Goal: Task Accomplishment & Management: Use online tool/utility

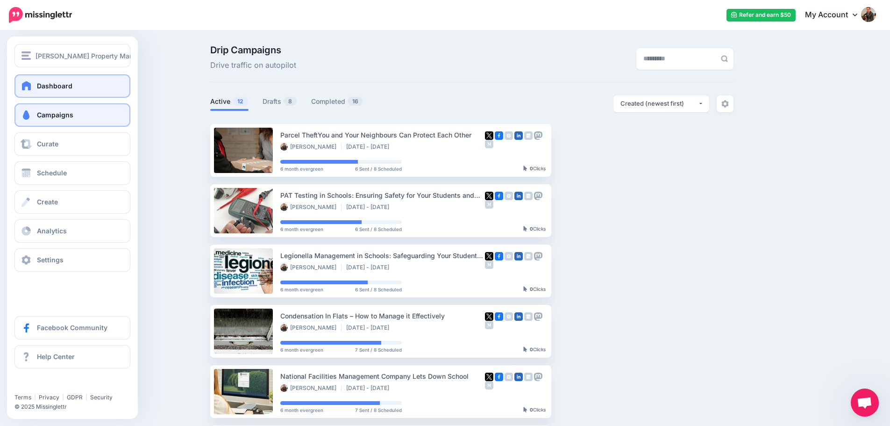
click at [43, 87] on span "Dashboard" at bounding box center [55, 86] width 36 height 8
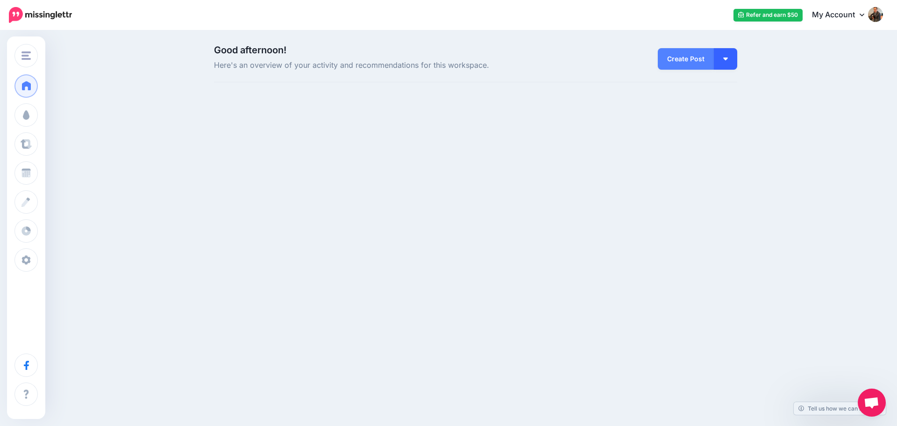
click at [727, 57] on img "button" at bounding box center [725, 58] width 5 height 3
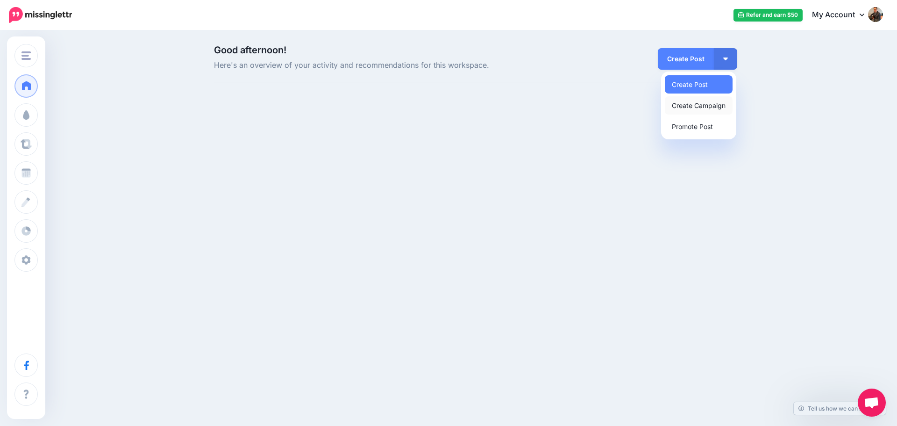
click at [713, 106] on link "Create Campaign" at bounding box center [699, 105] width 68 height 18
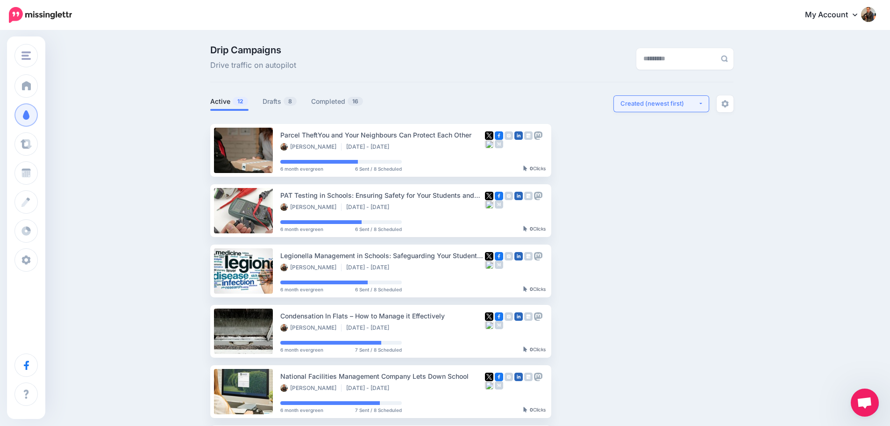
click at [704, 101] on button "Created (newest first)" at bounding box center [661, 103] width 96 height 17
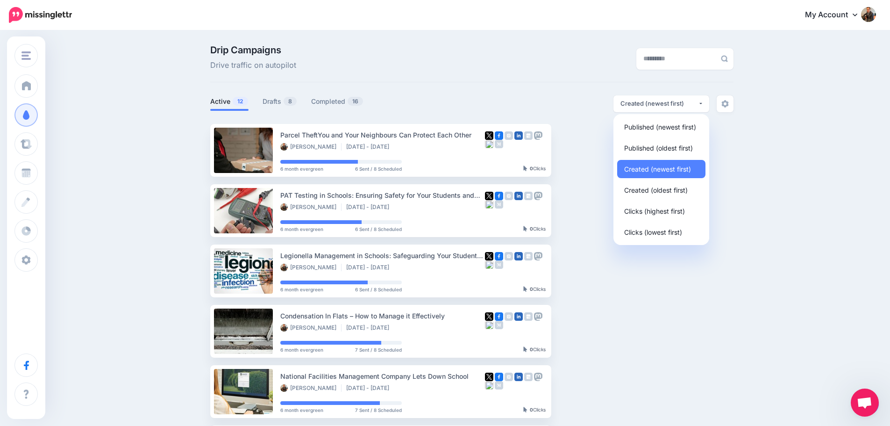
click at [769, 140] on div "Drip Campaigns Drive traffic on autopilot Active 12 8 16" at bounding box center [445, 408] width 890 height 754
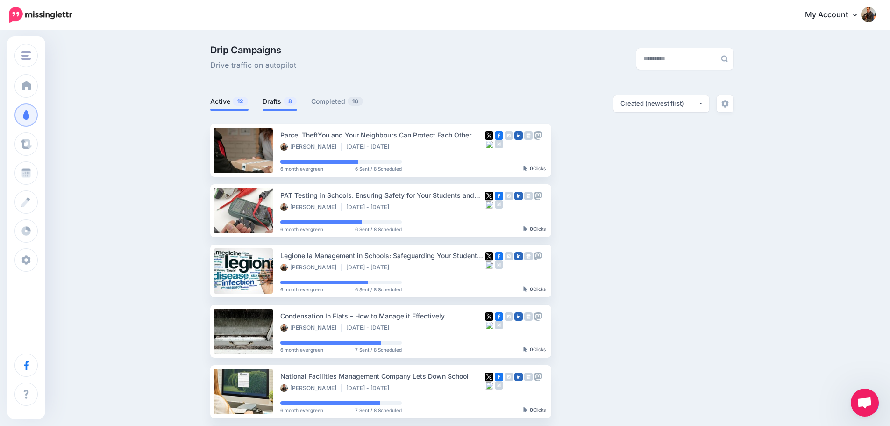
click at [277, 99] on link "Drafts 8" at bounding box center [280, 101] width 35 height 11
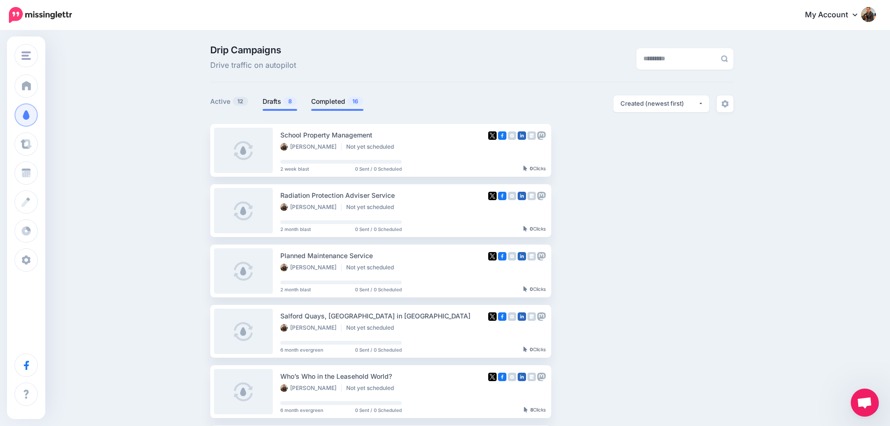
click at [328, 99] on link "Completed 16" at bounding box center [337, 101] width 52 height 11
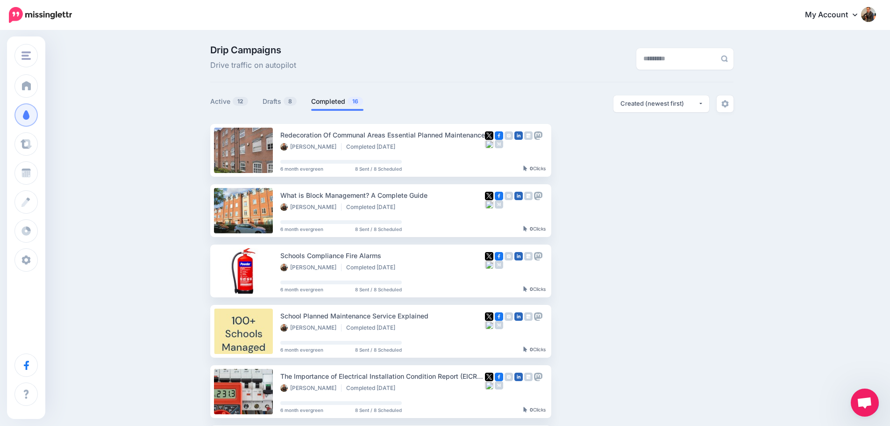
click at [868, 403] on span "Open chat" at bounding box center [864, 403] width 15 height 13
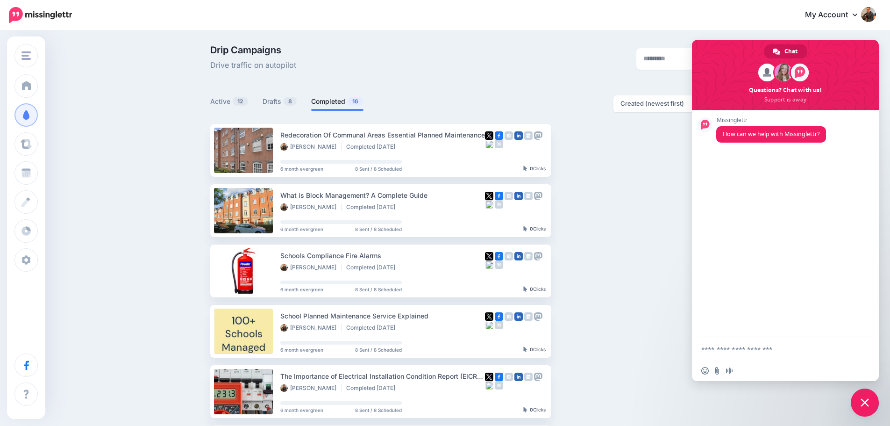
click at [867, 401] on span "Close chat" at bounding box center [865, 402] width 8 height 8
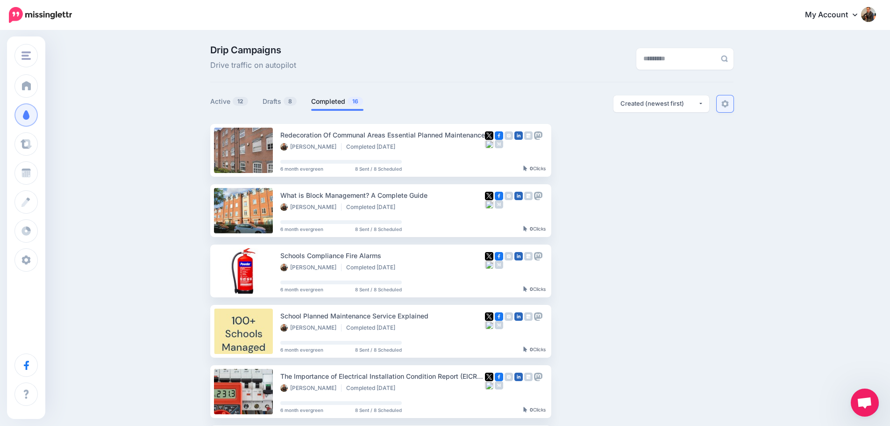
click at [729, 103] on img at bounding box center [724, 103] width 7 height 7
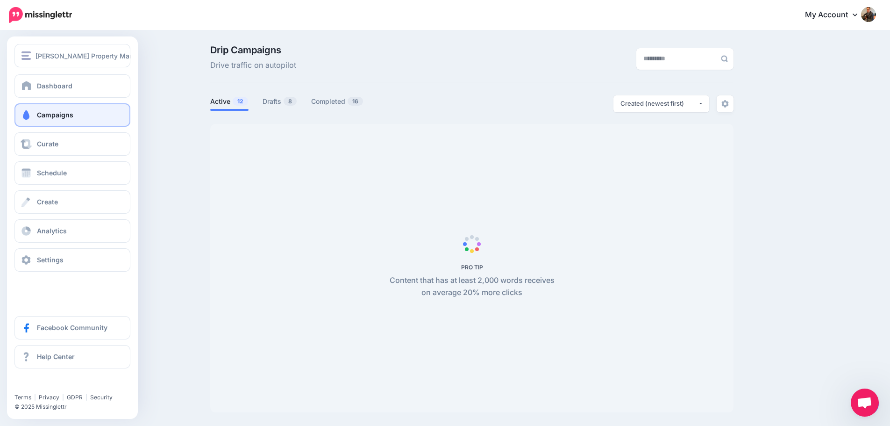
click at [54, 115] on span "Campaigns" at bounding box center [55, 115] width 36 height 8
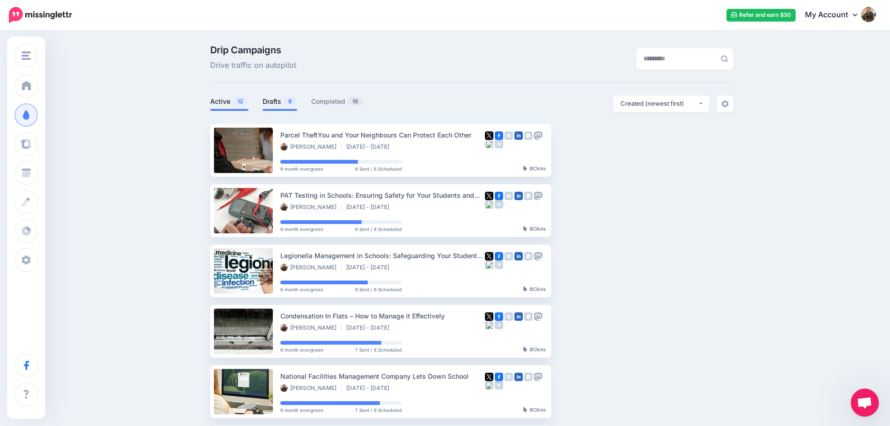
click at [277, 101] on link "Drafts 8" at bounding box center [280, 101] width 35 height 11
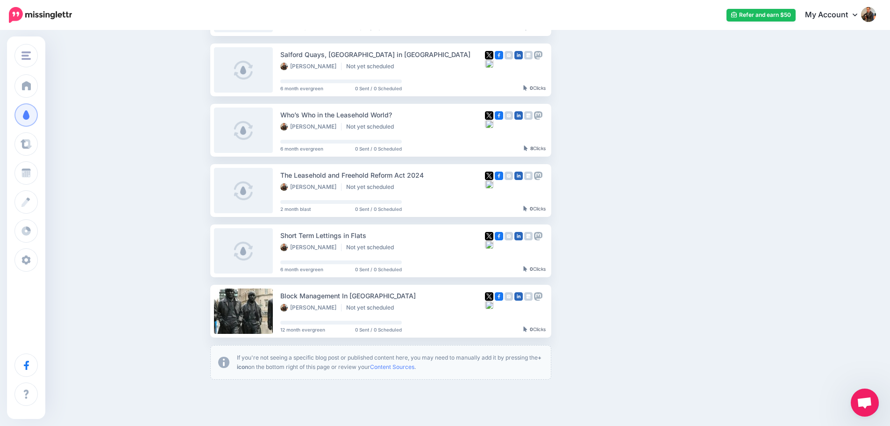
scroll to position [309, 0]
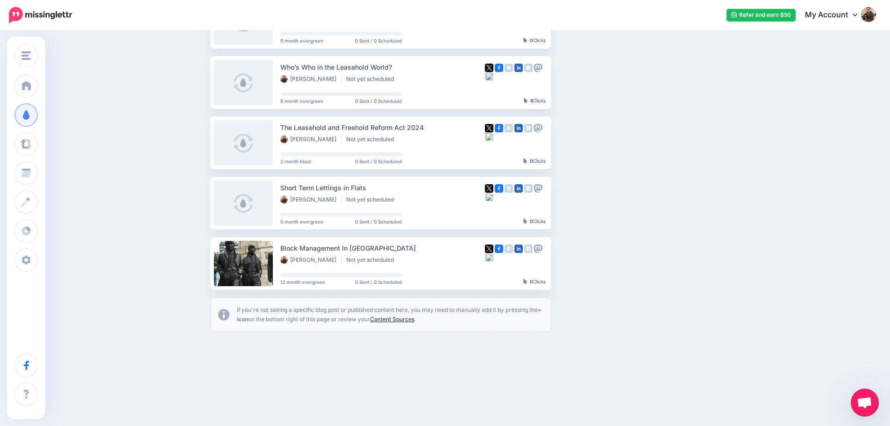
click at [411, 317] on link "Content Sources" at bounding box center [392, 318] width 44 height 7
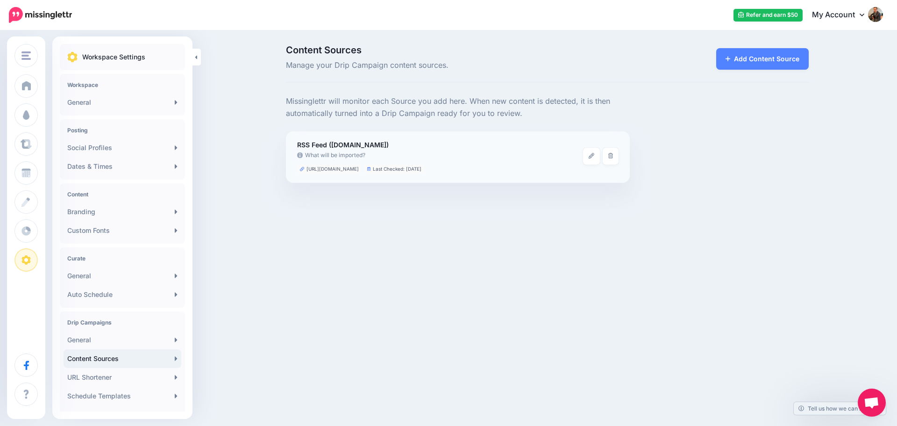
click at [350, 146] on b "RSS Feed (casserlypm.co.uk)" at bounding box center [343, 145] width 92 height 8
click at [588, 155] on link at bounding box center [591, 156] width 17 height 17
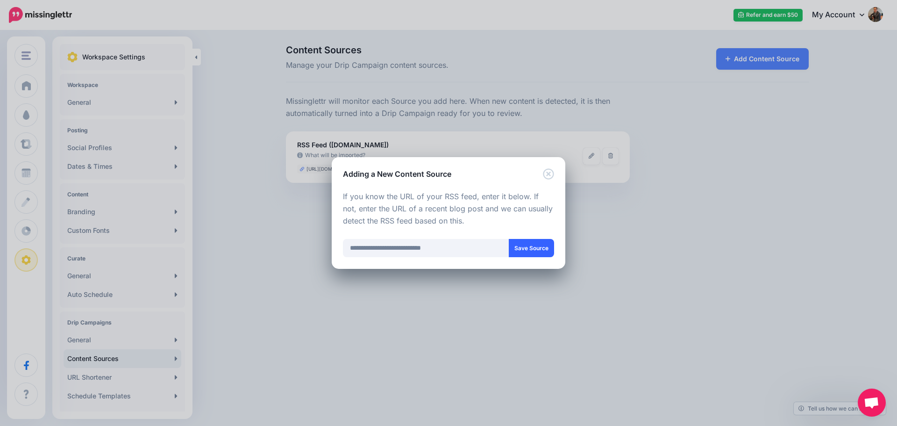
click at [531, 246] on button "Save Source" at bounding box center [531, 248] width 45 height 18
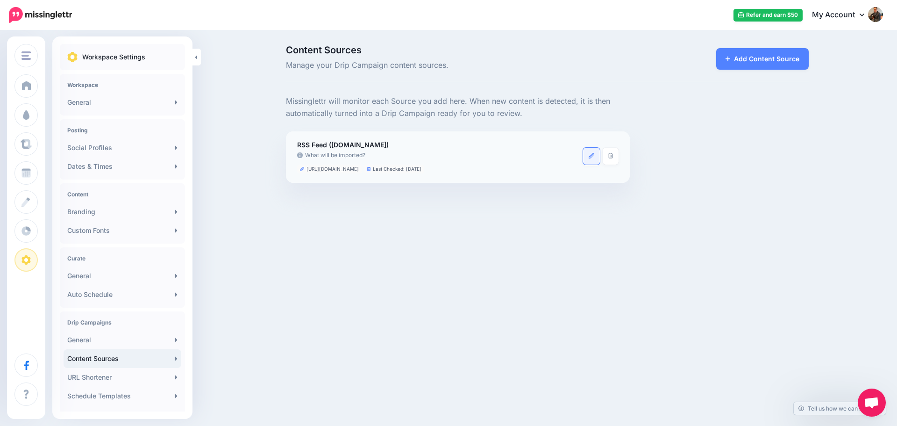
click at [593, 157] on icon at bounding box center [592, 156] width 6 height 6
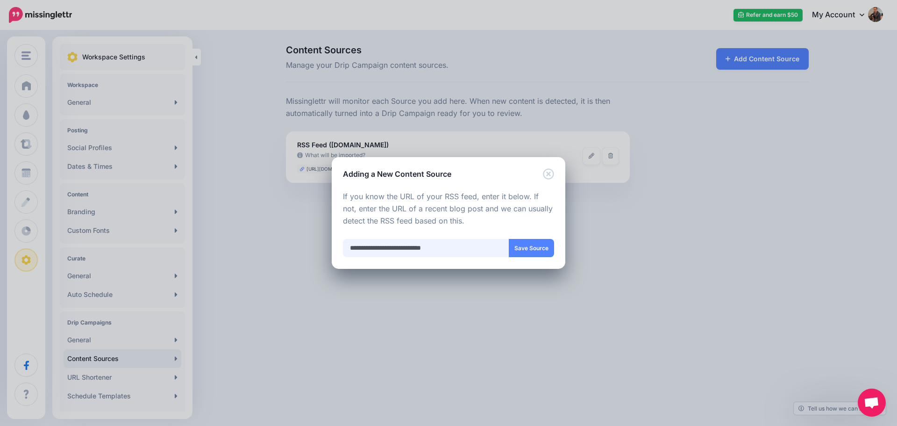
click at [412, 247] on input "**********" at bounding box center [426, 248] width 166 height 18
paste input "**********"
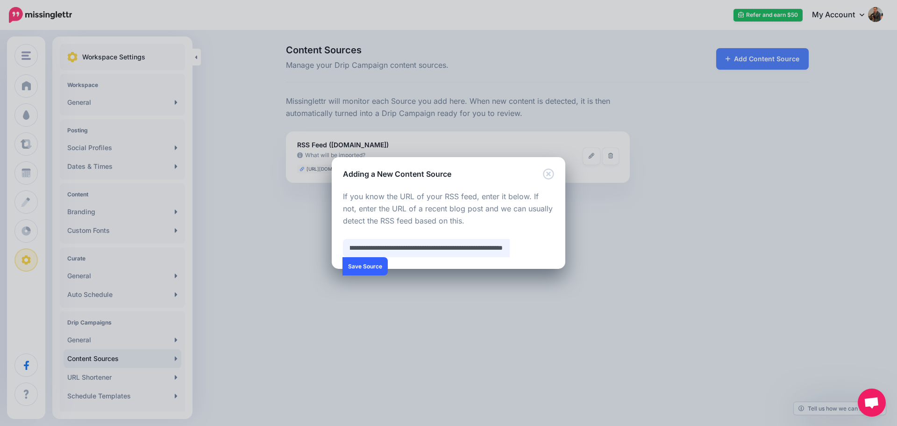
type input "**********"
click at [388, 257] on button "Save Source" at bounding box center [364, 266] width 45 height 18
drag, startPoint x: 43, startPoint y: 13, endPoint x: 220, endPoint y: 10, distance: 177.1
click at [220, 10] on div "Adding a New Content Source Loading Loading Choose the type of Content Source y…" at bounding box center [448, 213] width 897 height 426
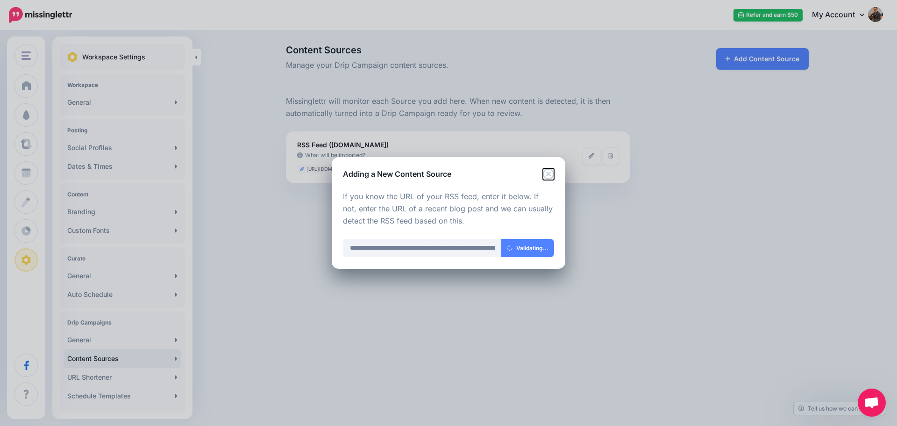
click at [548, 174] on icon "Close" at bounding box center [548, 173] width 11 height 11
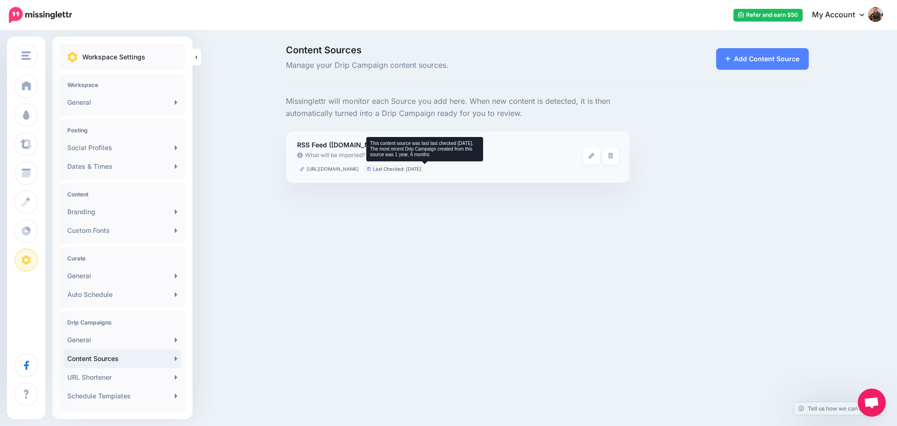
click at [393, 169] on li "Last Checked: 1 year, 6 months ago" at bounding box center [394, 168] width 60 height 9
click at [371, 168] on icon at bounding box center [369, 169] width 4 height 4
click at [425, 168] on li "Last Checked: 1 year, 6 months ago" at bounding box center [394, 168] width 60 height 9
click at [426, 117] on p "Missinglettr will monitor each Source you add here. When new content is detecte…" at bounding box center [458, 107] width 344 height 24
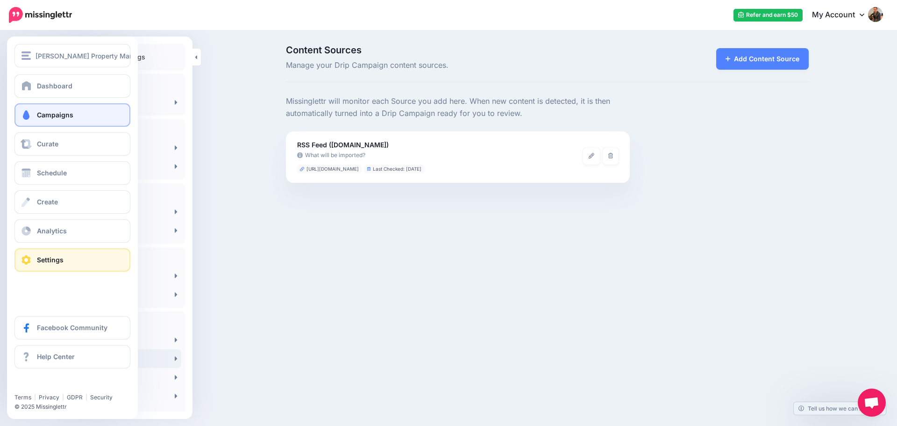
click at [27, 114] on span at bounding box center [26, 114] width 12 height 9
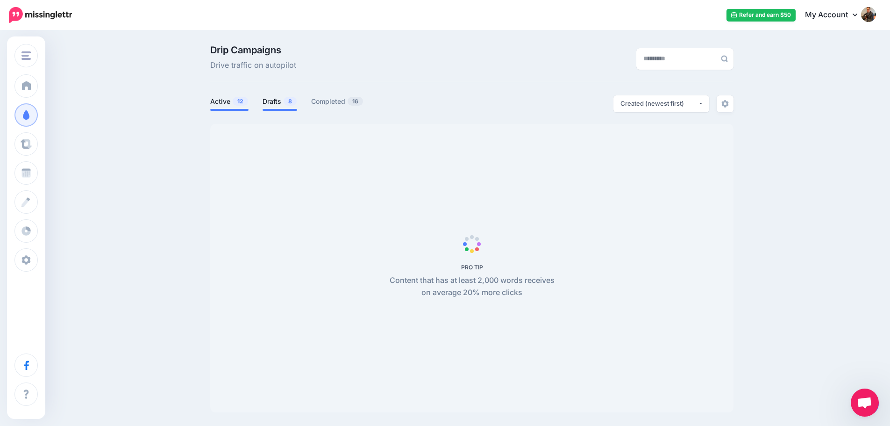
click at [274, 102] on link "Drafts 8" at bounding box center [280, 101] width 35 height 11
